Goal: Check status: Check status

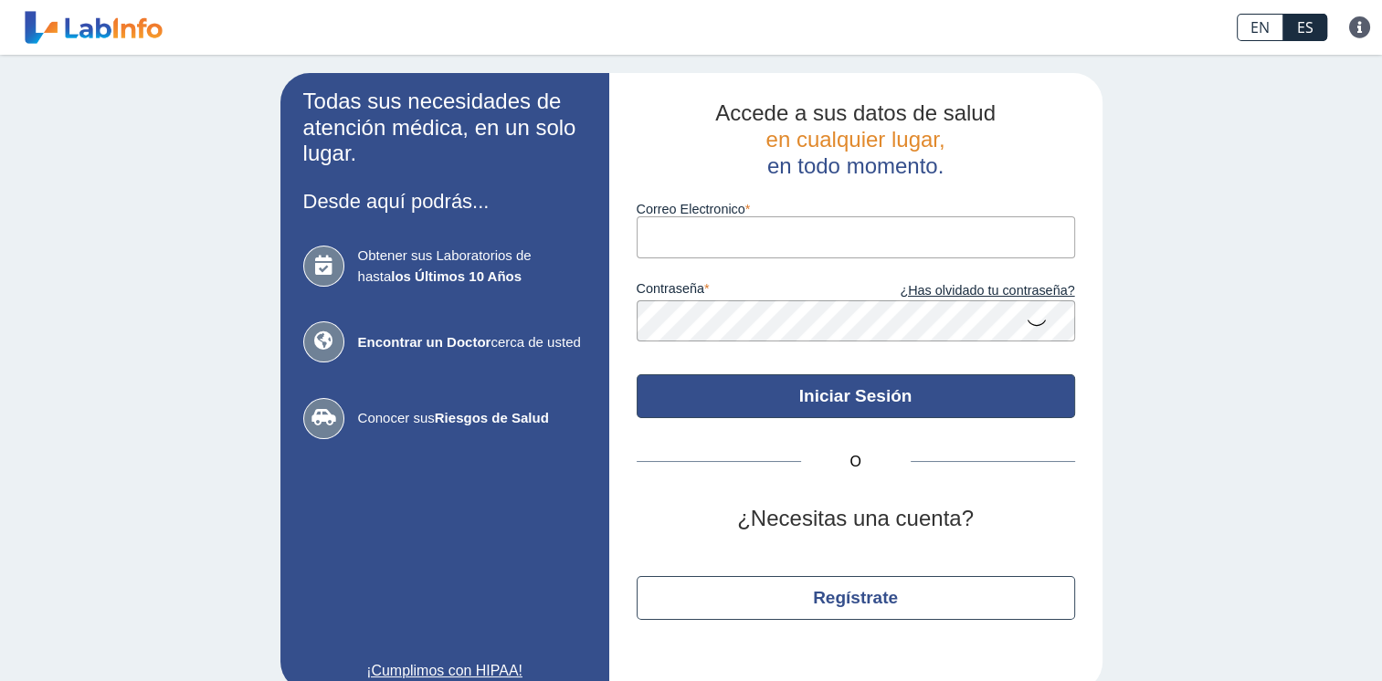
type input "[EMAIL_ADDRESS][DOMAIN_NAME]"
click at [821, 396] on button "Iniciar Sesión" at bounding box center [856, 397] width 438 height 44
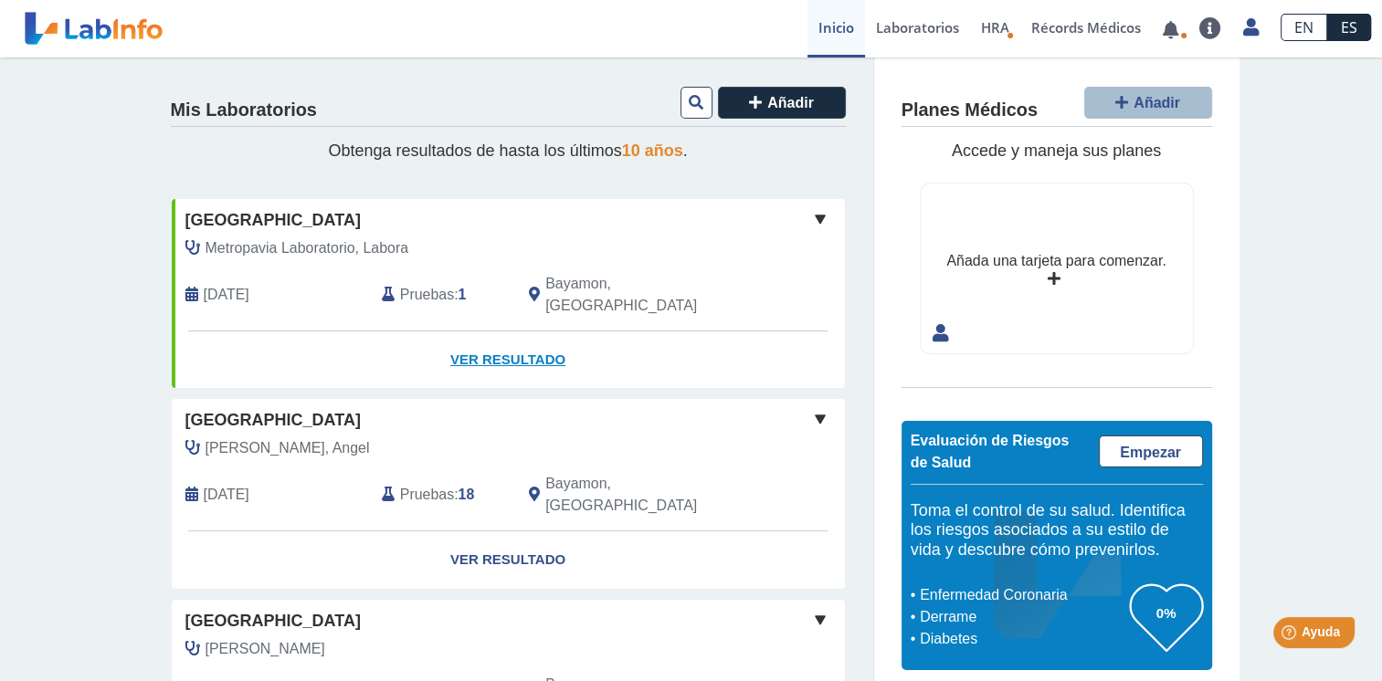
click at [509, 338] on link "Ver Resultado" at bounding box center [508, 361] width 673 height 58
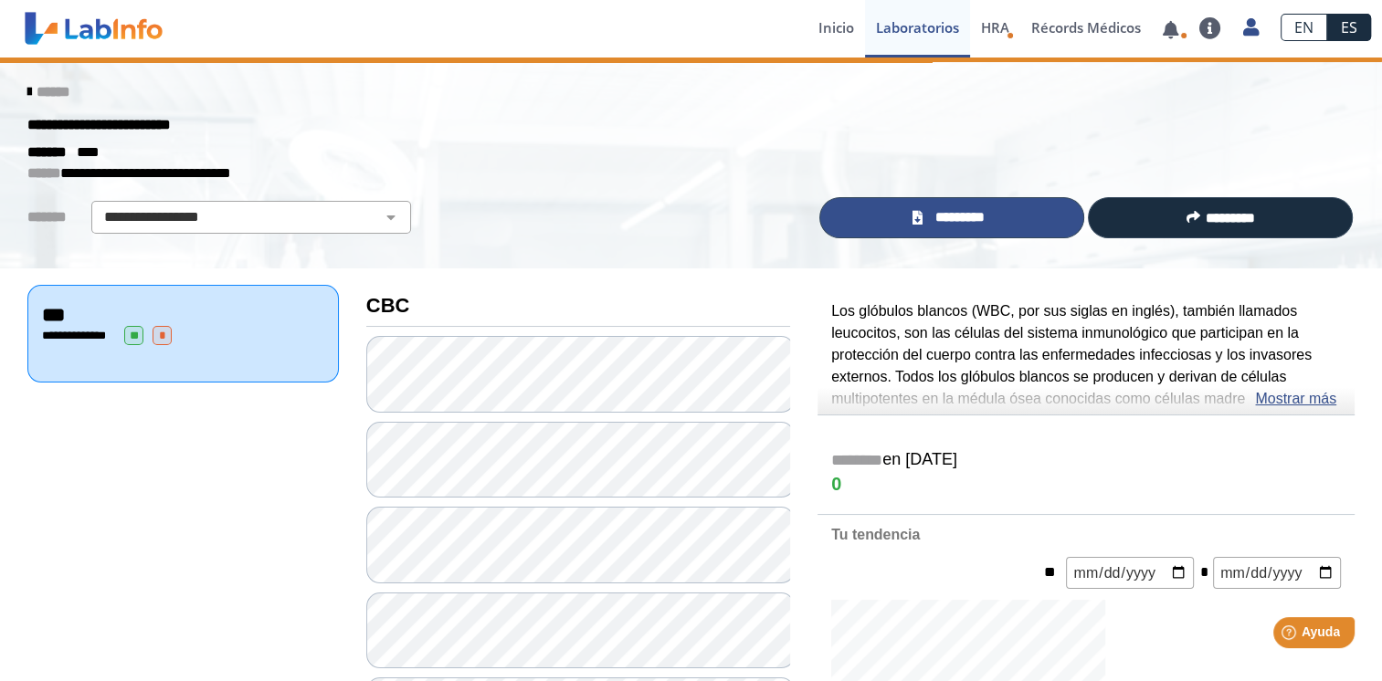
click at [970, 214] on span "*********" at bounding box center [959, 217] width 63 height 21
